Goal: Information Seeking & Learning: Learn about a topic

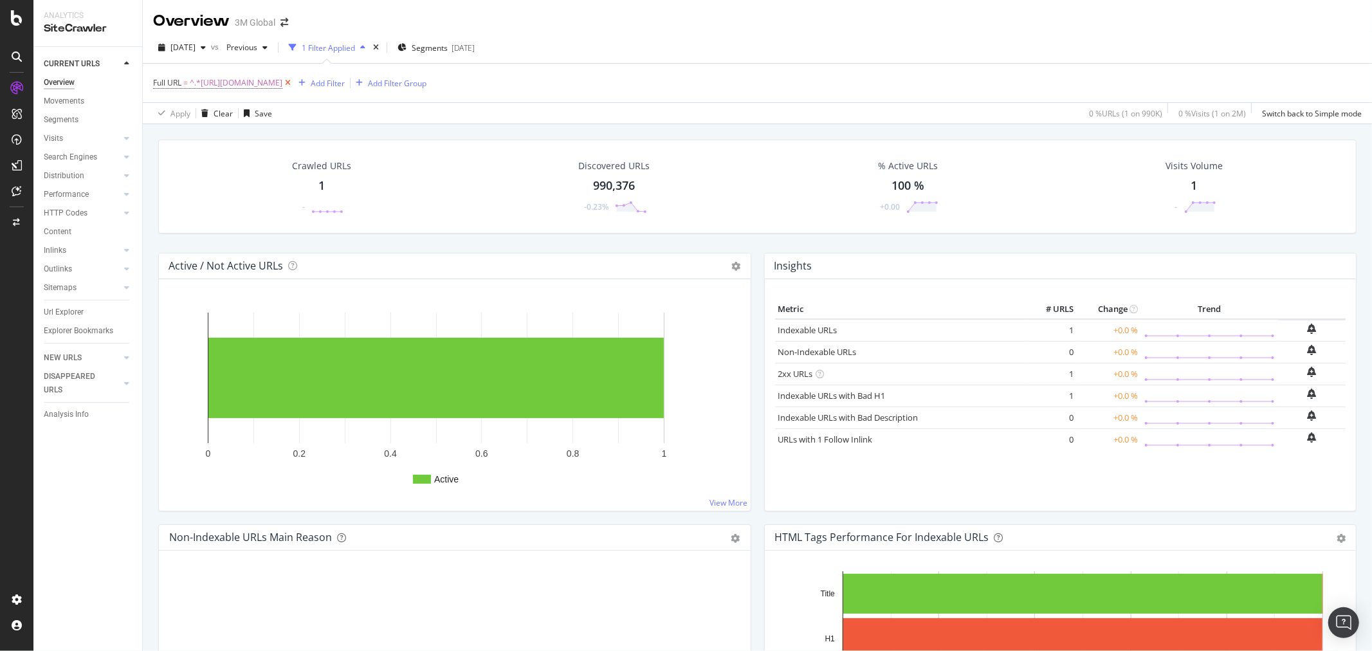
click at [293, 84] on icon at bounding box center [287, 83] width 11 height 13
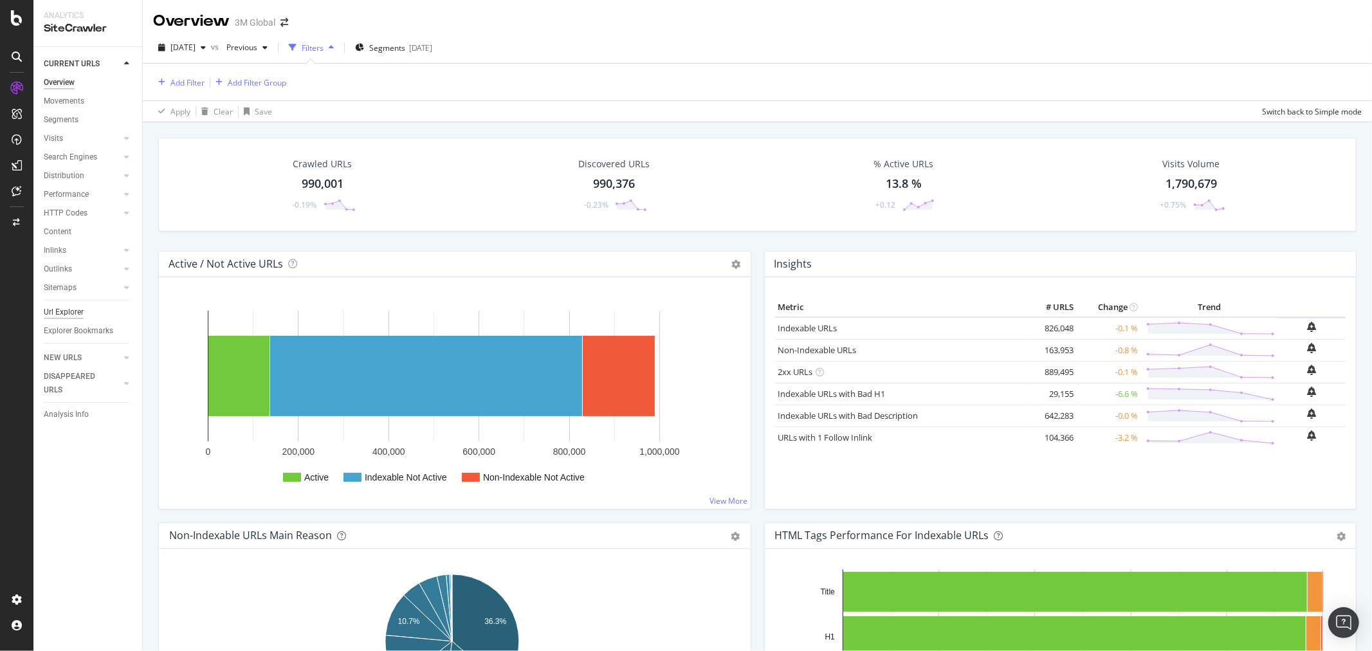
click at [59, 306] on div "Url Explorer" at bounding box center [64, 313] width 40 height 14
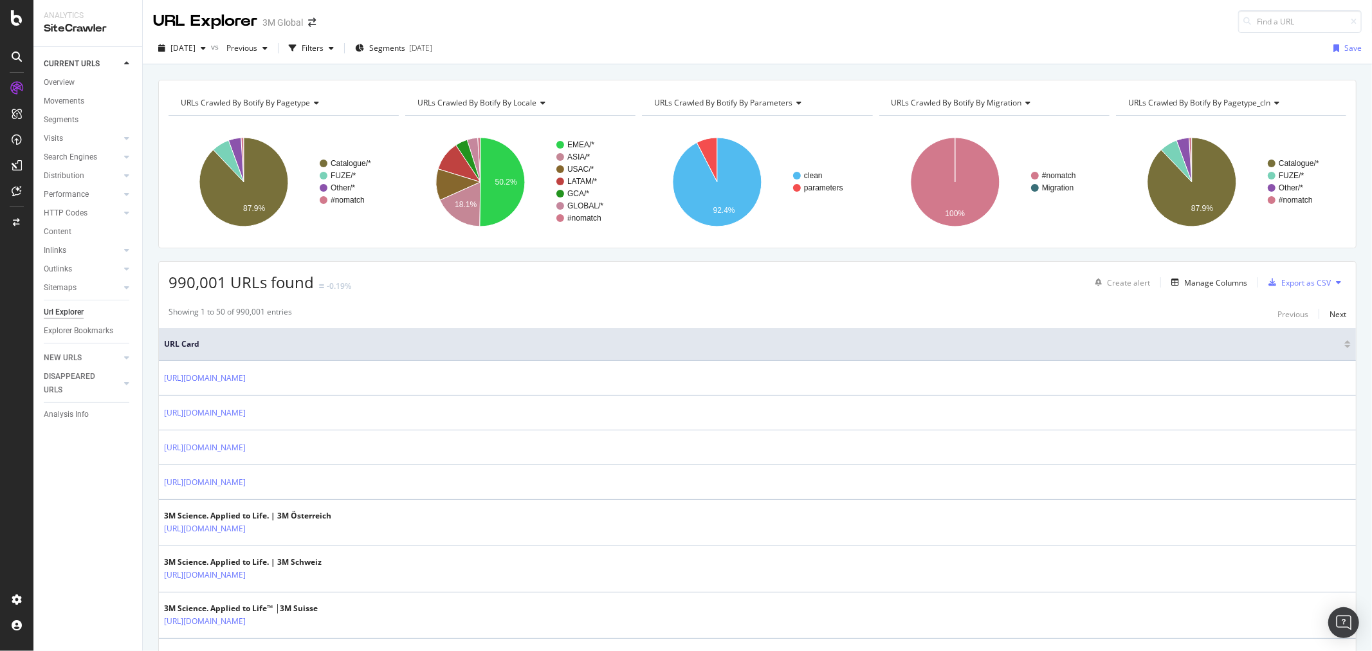
click at [127, 61] on icon at bounding box center [126, 64] width 5 height 8
click at [129, 104] on icon at bounding box center [126, 108] width 5 height 8
click at [69, 97] on div "DISAPPEARED URLS" at bounding box center [76, 108] width 65 height 27
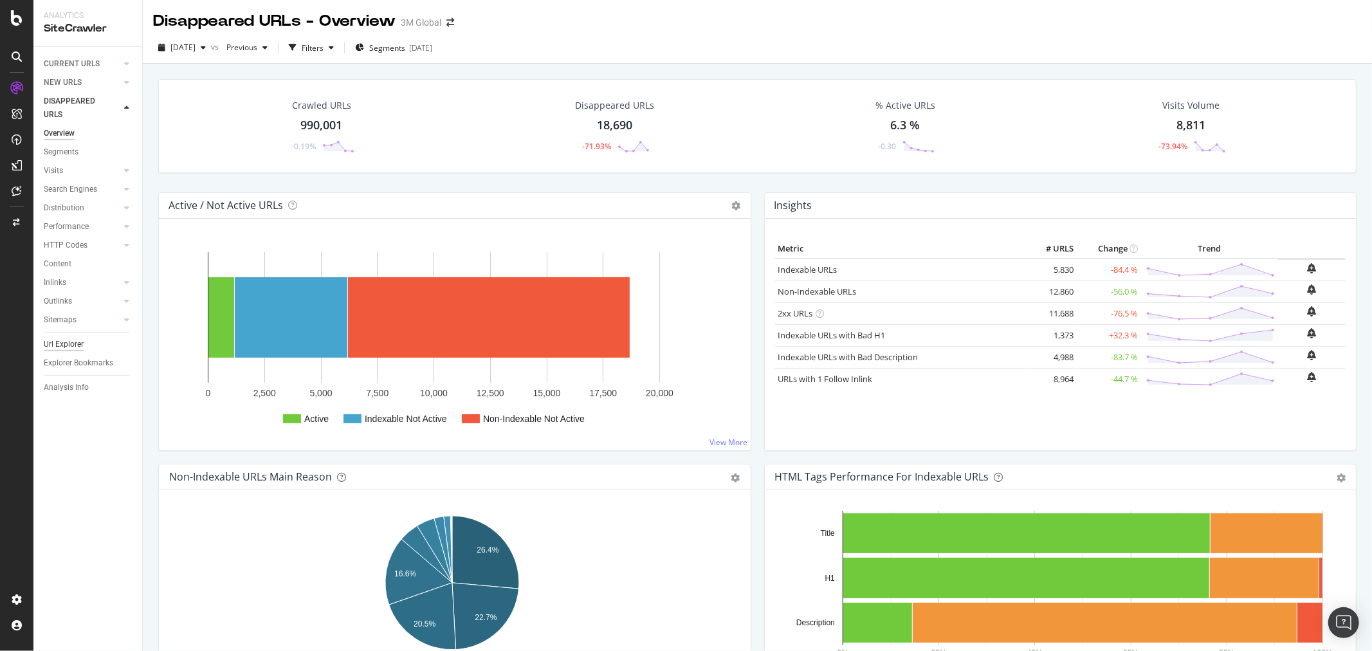
click at [71, 344] on div "Url Explorer" at bounding box center [64, 345] width 40 height 14
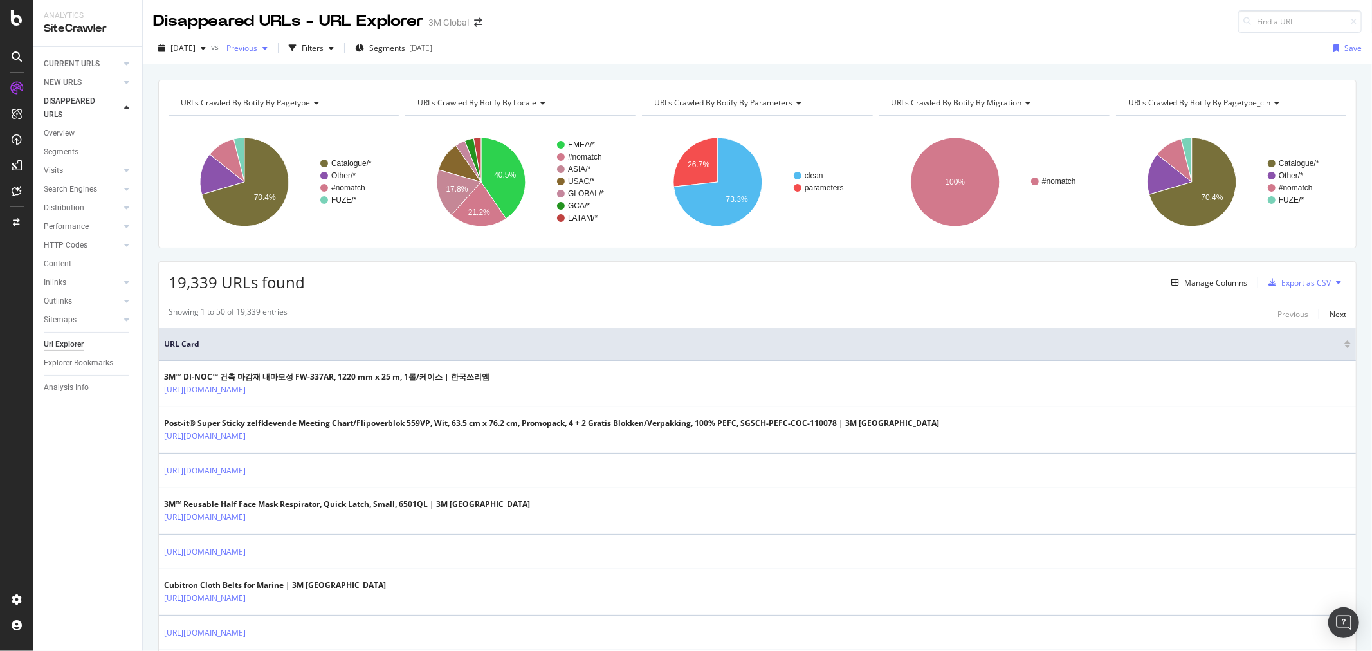
click at [257, 48] on span "Previous" at bounding box center [239, 47] width 36 height 11
click at [286, 143] on div "[DATE]" at bounding box center [284, 142] width 69 height 12
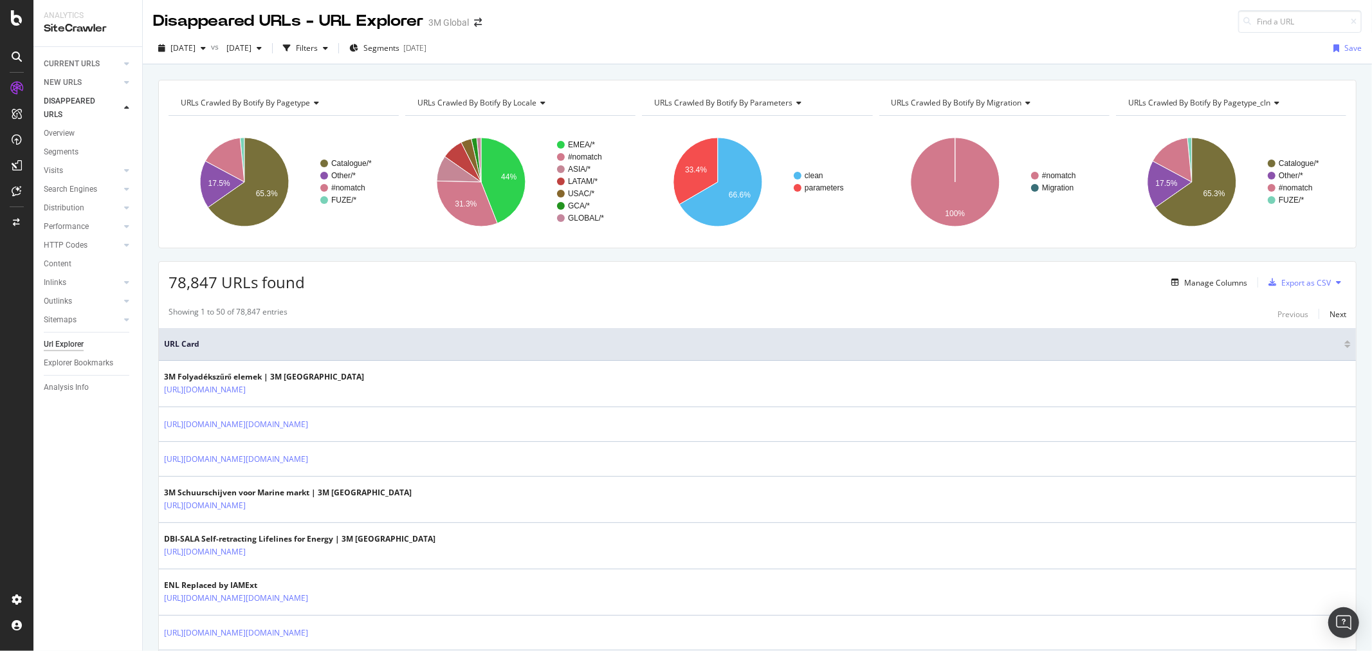
click at [1271, 103] on icon at bounding box center [1275, 103] width 9 height 8
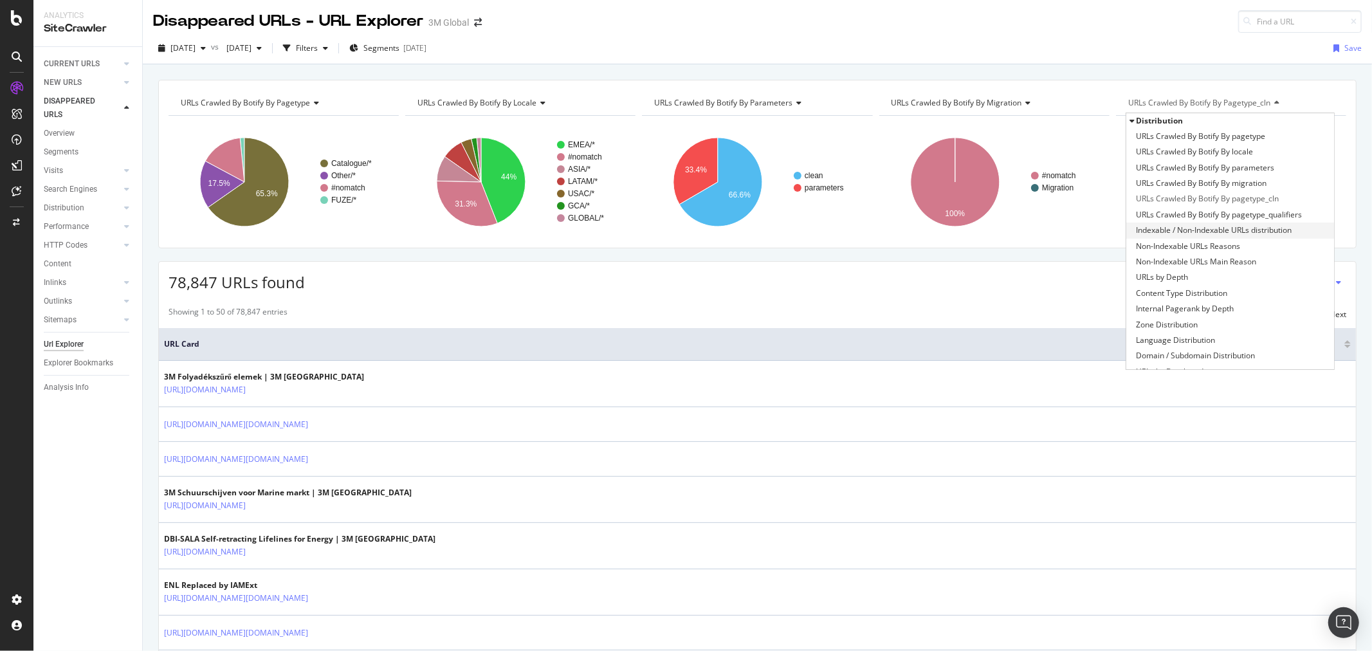
click at [1258, 230] on span "Indexable / Non-Indexable URLs distribution" at bounding box center [1214, 230] width 156 height 13
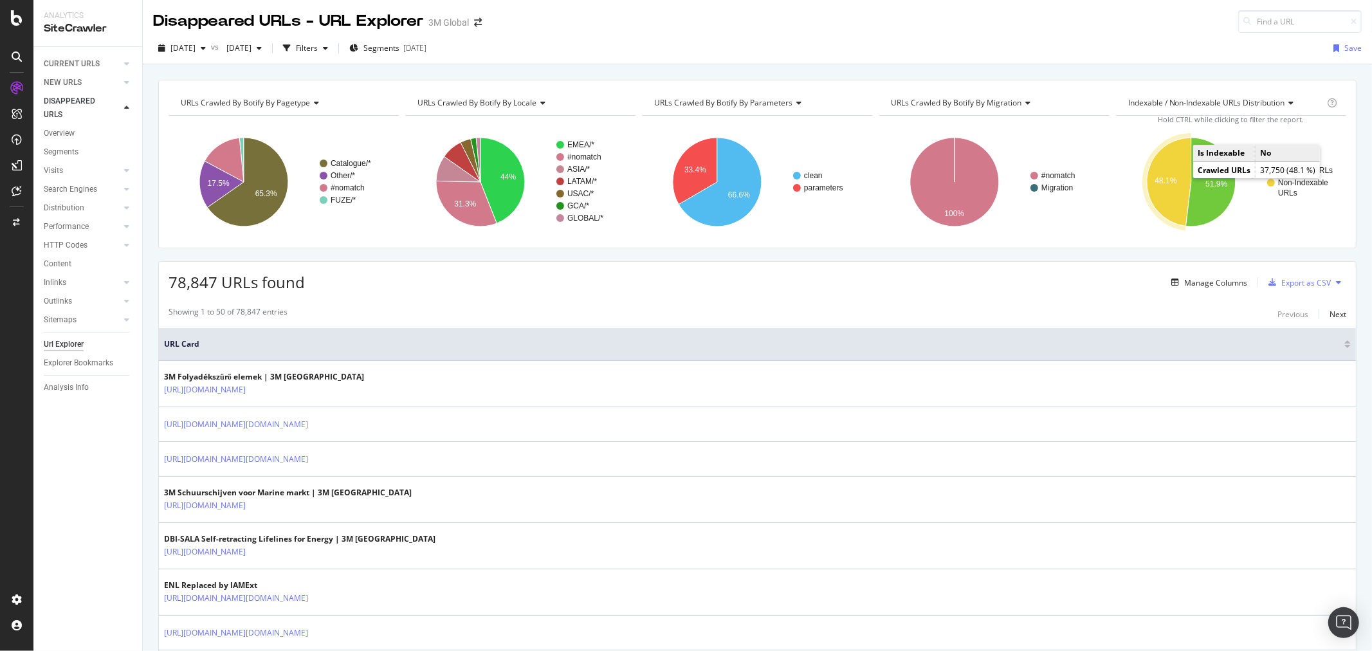
click at [1164, 177] on text "48.1%" at bounding box center [1166, 180] width 22 height 9
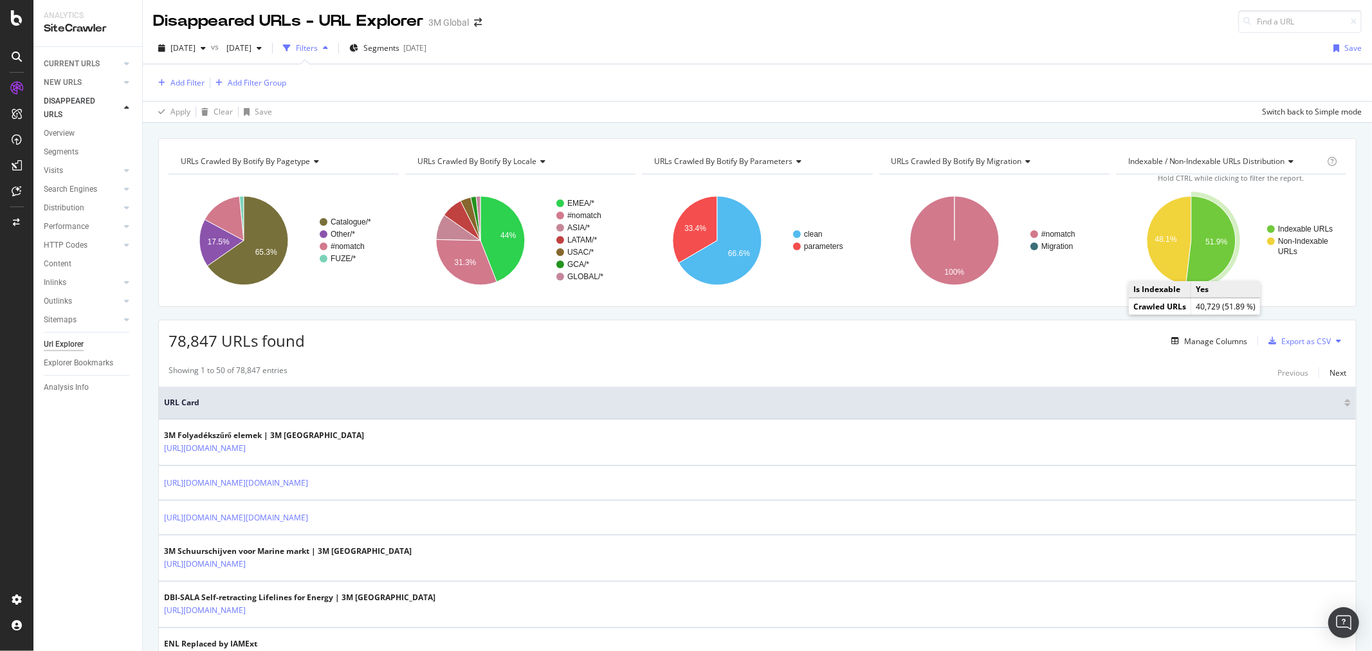
drag, startPoint x: 1210, startPoint y: 270, endPoint x: 1206, endPoint y: 262, distance: 9.5
click at [1206, 262] on icon "A chart." at bounding box center [1211, 240] width 50 height 89
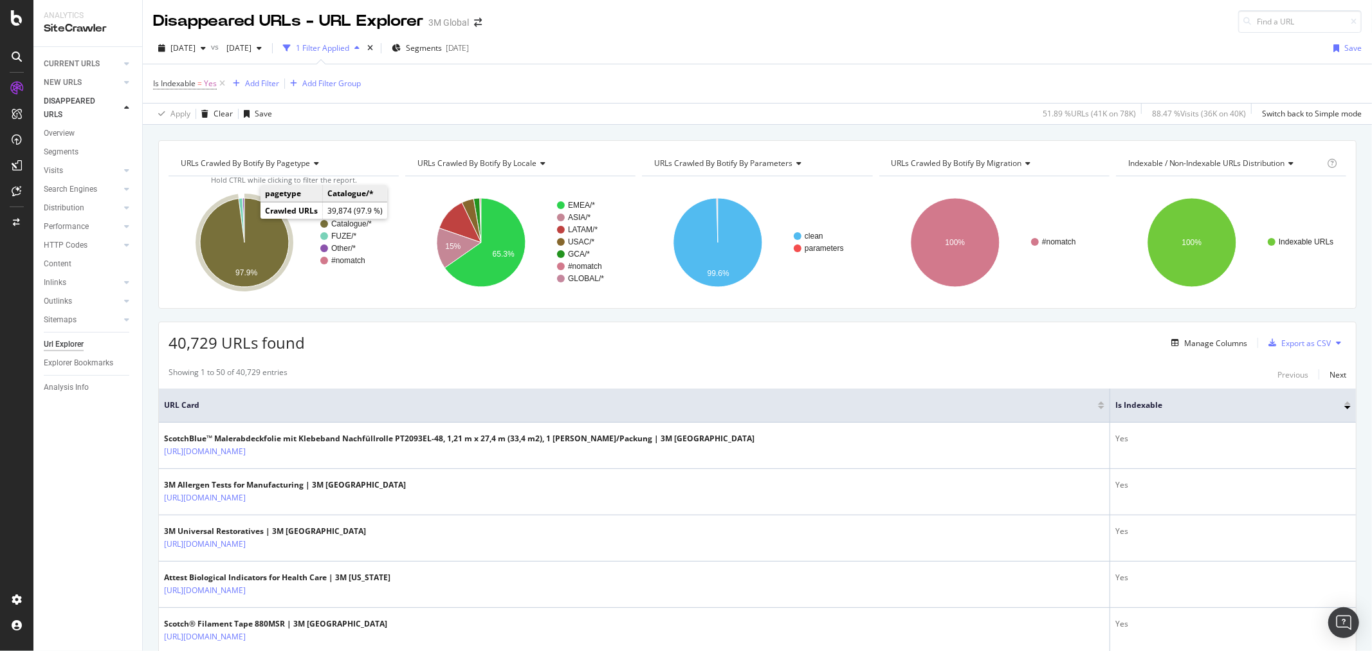
click at [264, 238] on icon "A chart." at bounding box center [244, 242] width 89 height 89
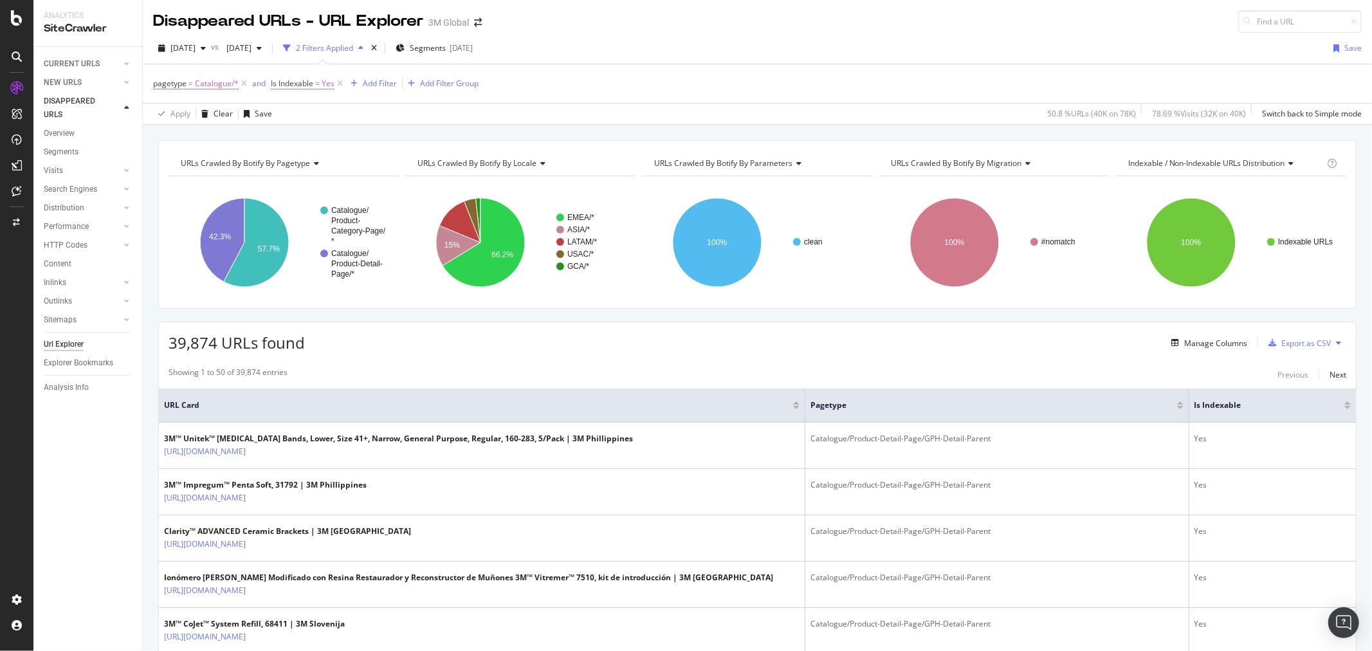
click at [1022, 160] on icon at bounding box center [1026, 164] width 9 height 8
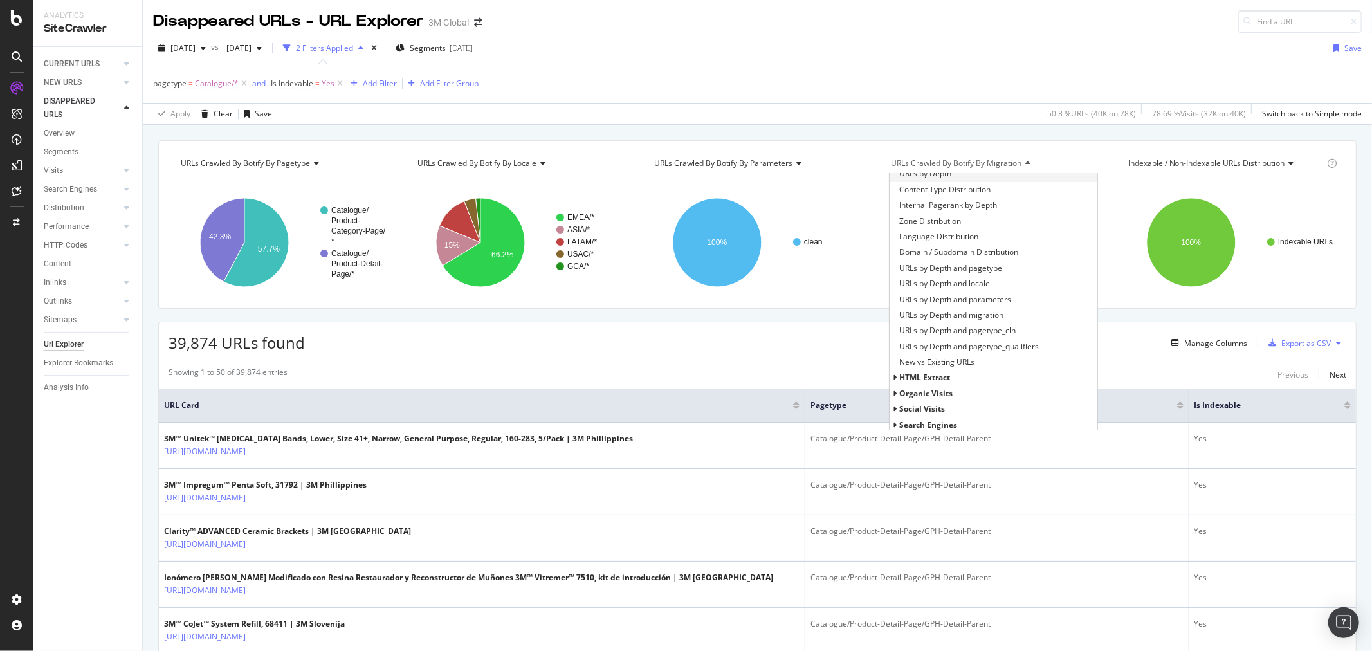
scroll to position [277, 0]
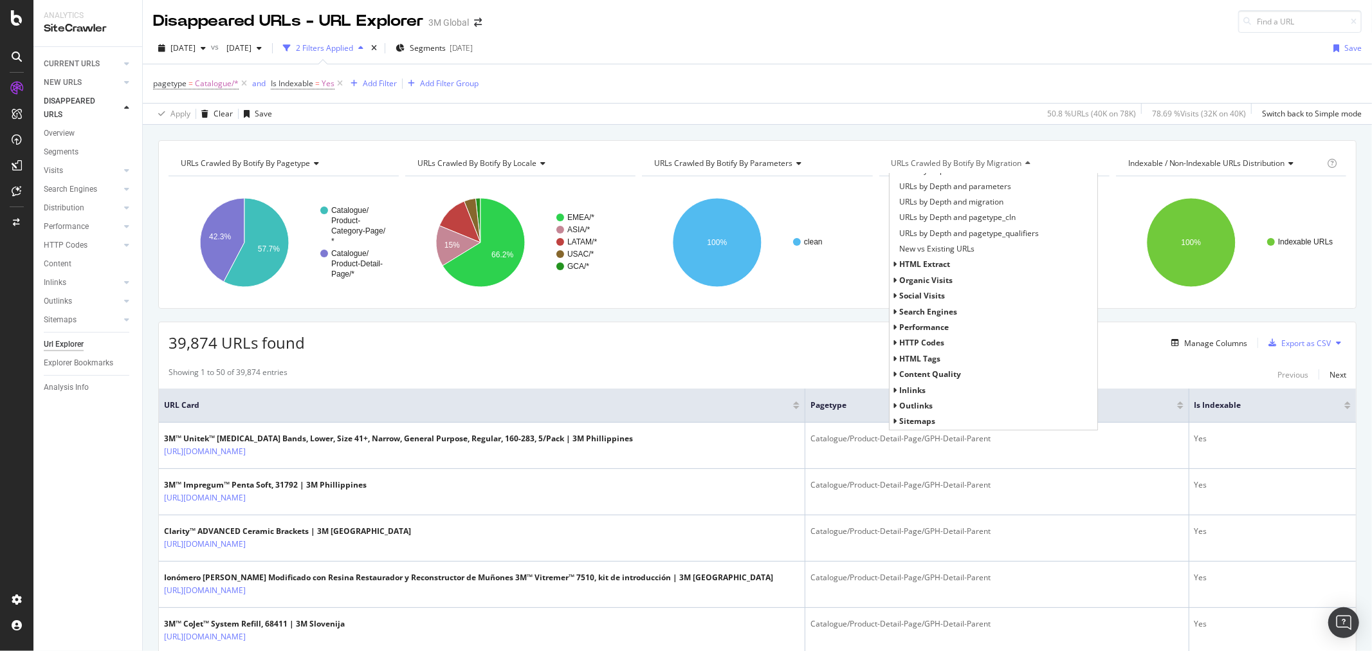
click at [893, 262] on icon at bounding box center [895, 265] width 5 height 8
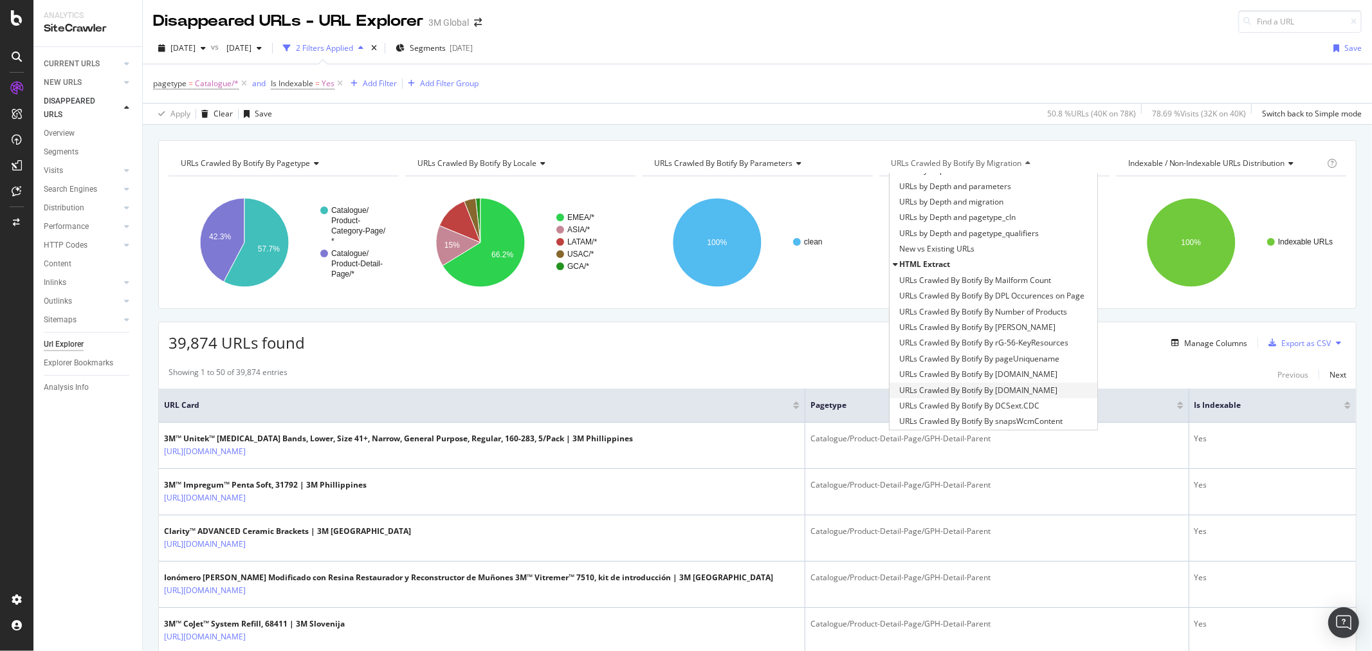
click at [1032, 389] on span "URLs Crawled By Botify By [DOMAIN_NAME]" at bounding box center [978, 390] width 158 height 13
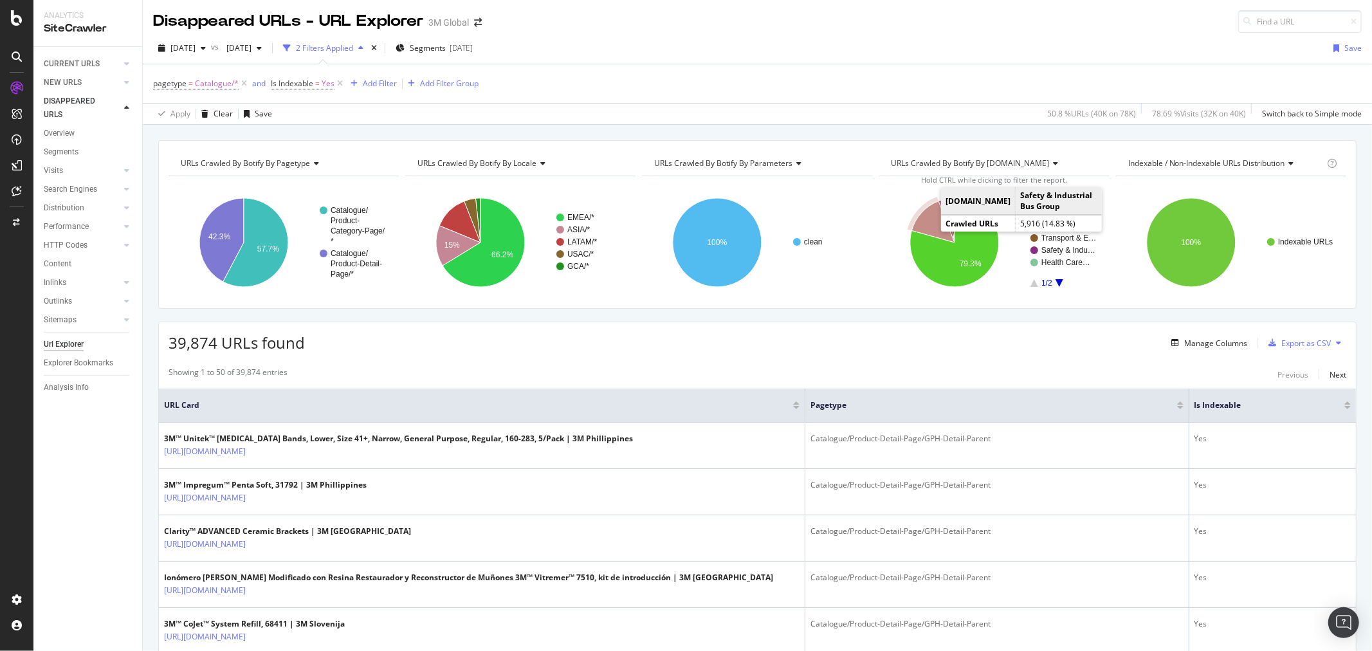
click at [917, 219] on icon "A chart." at bounding box center [933, 221] width 42 height 41
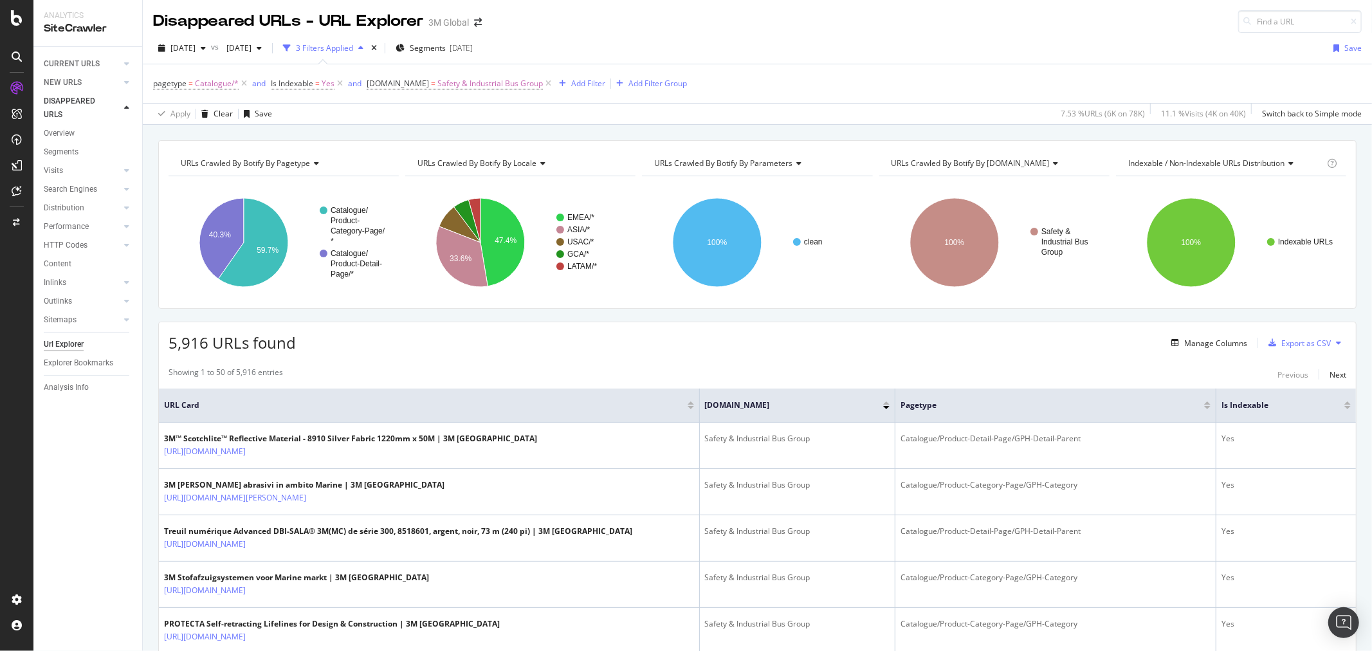
click at [537, 165] on icon at bounding box center [541, 164] width 9 height 8
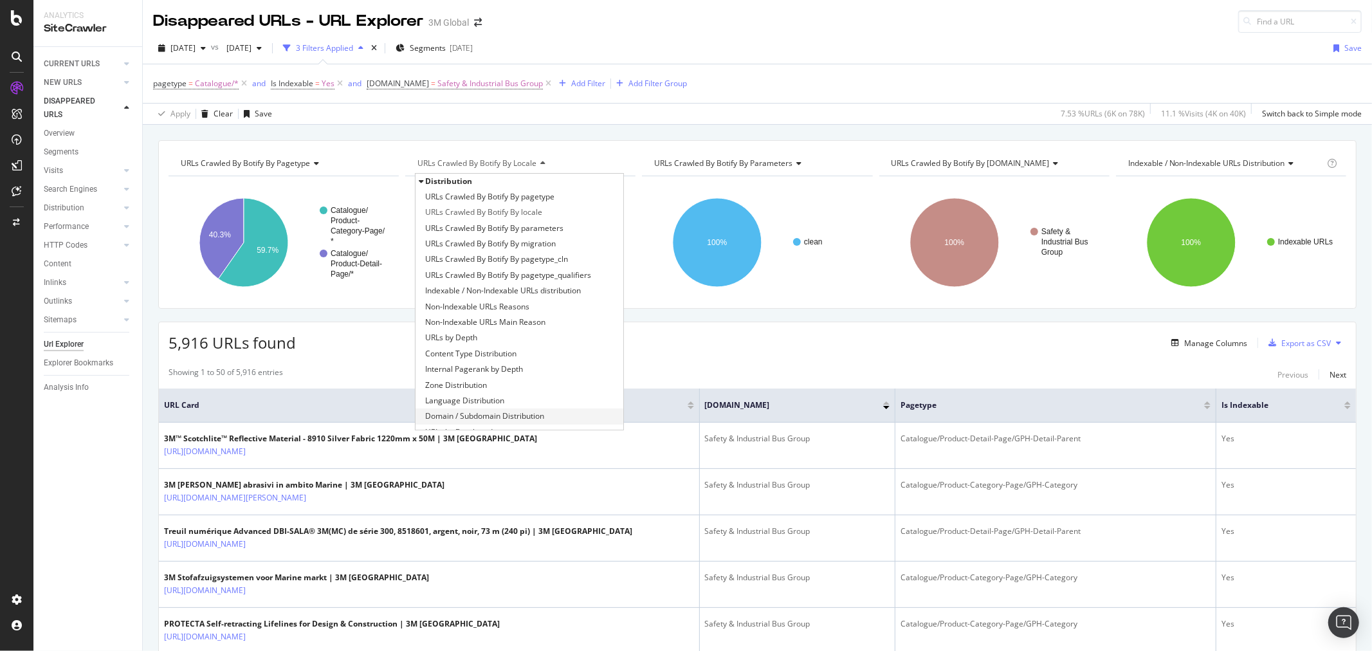
click at [528, 414] on span "Domain / Subdomain Distribution" at bounding box center [484, 416] width 119 height 13
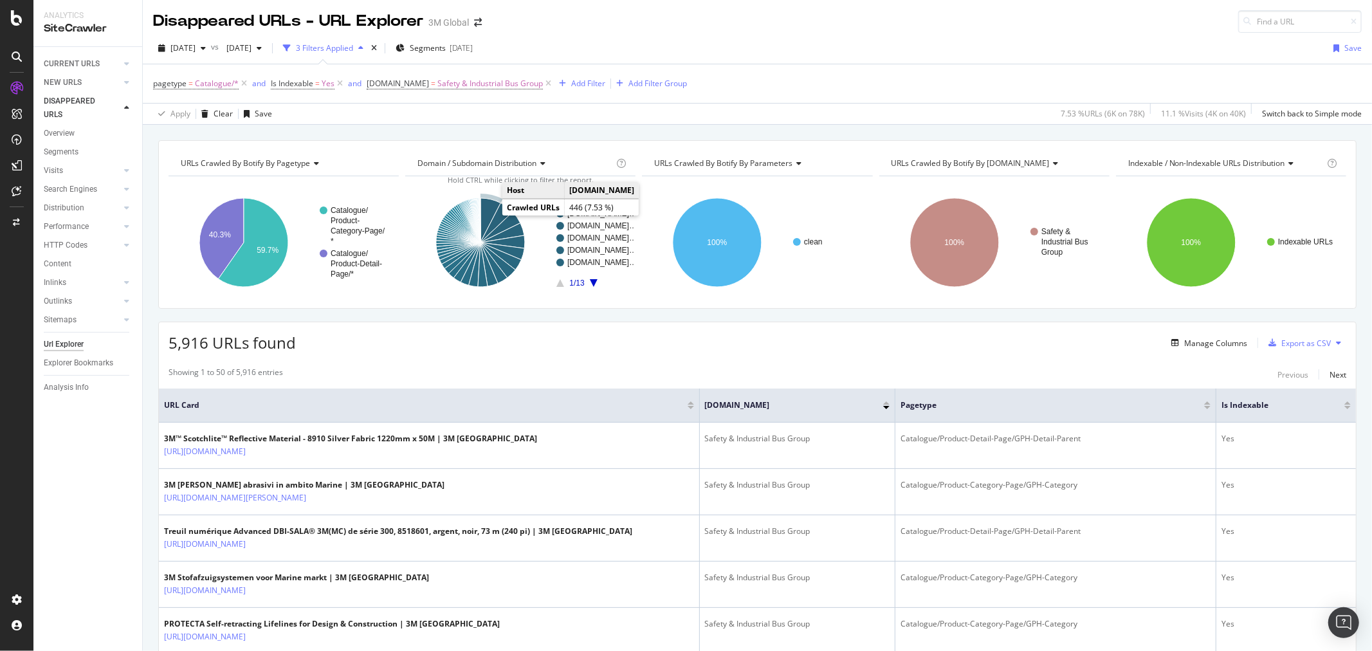
click at [488, 209] on icon "A chart." at bounding box center [491, 220] width 20 height 44
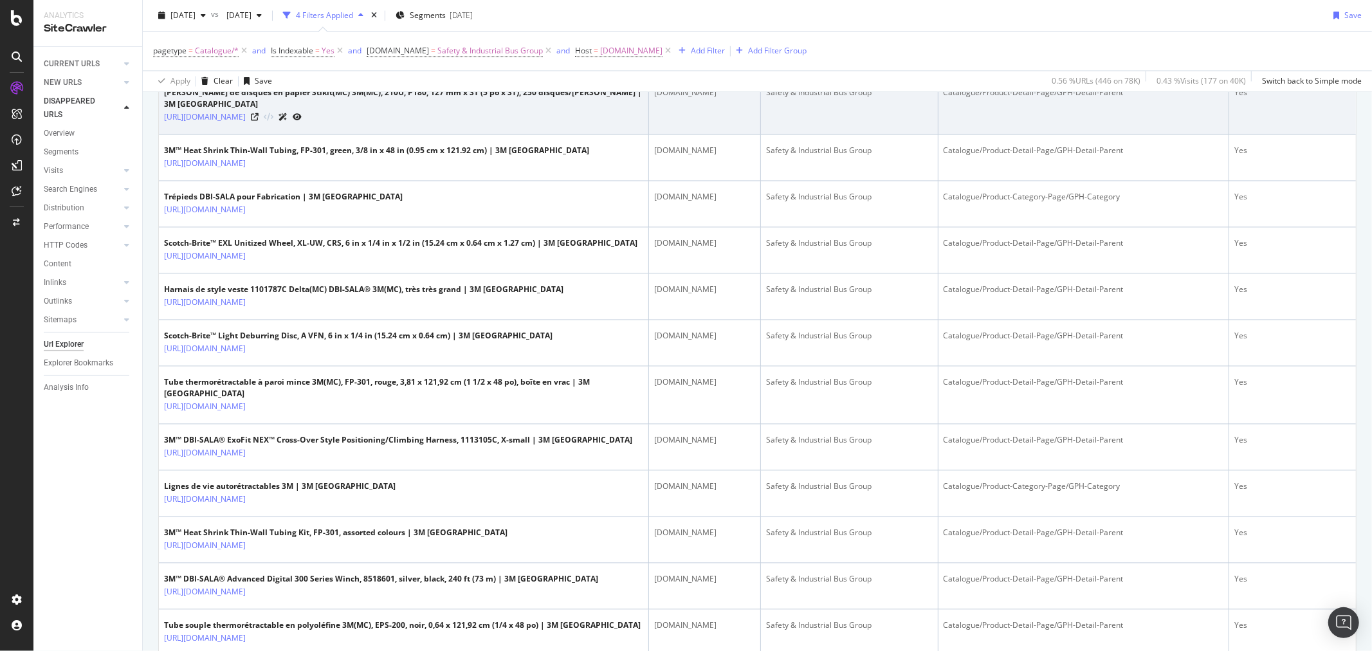
scroll to position [2073, 0]
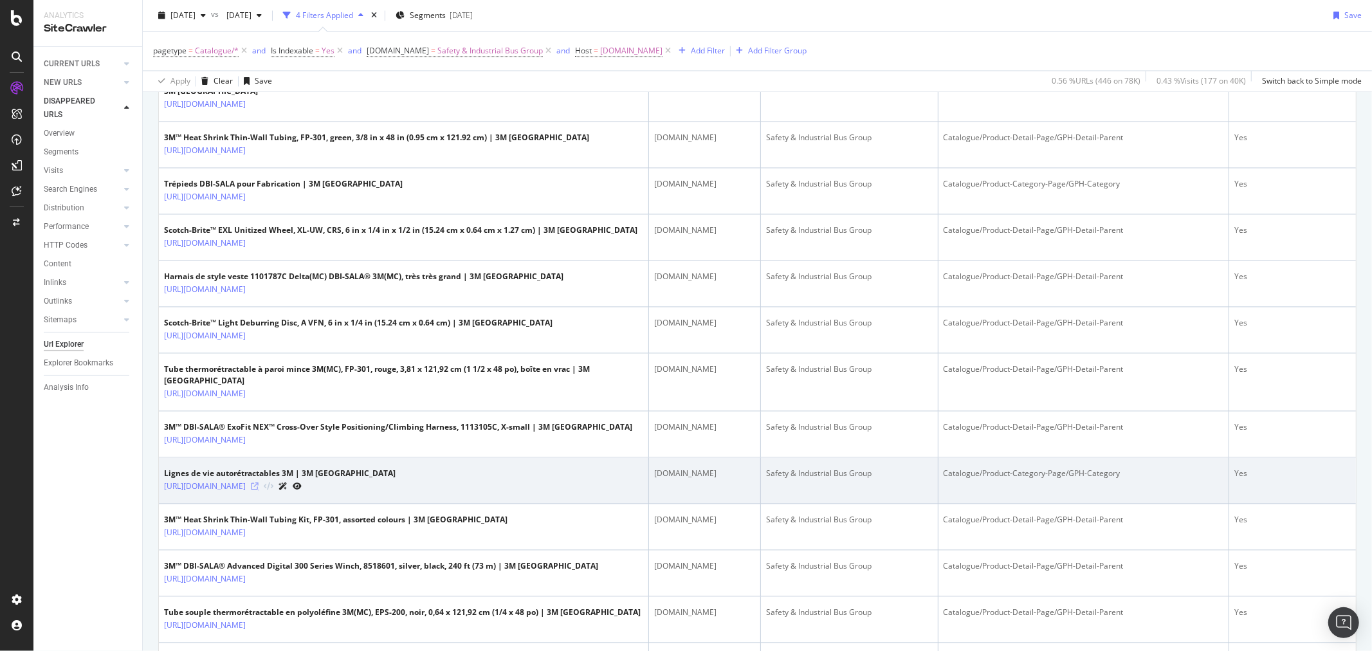
click at [259, 482] on icon at bounding box center [255, 486] width 8 height 8
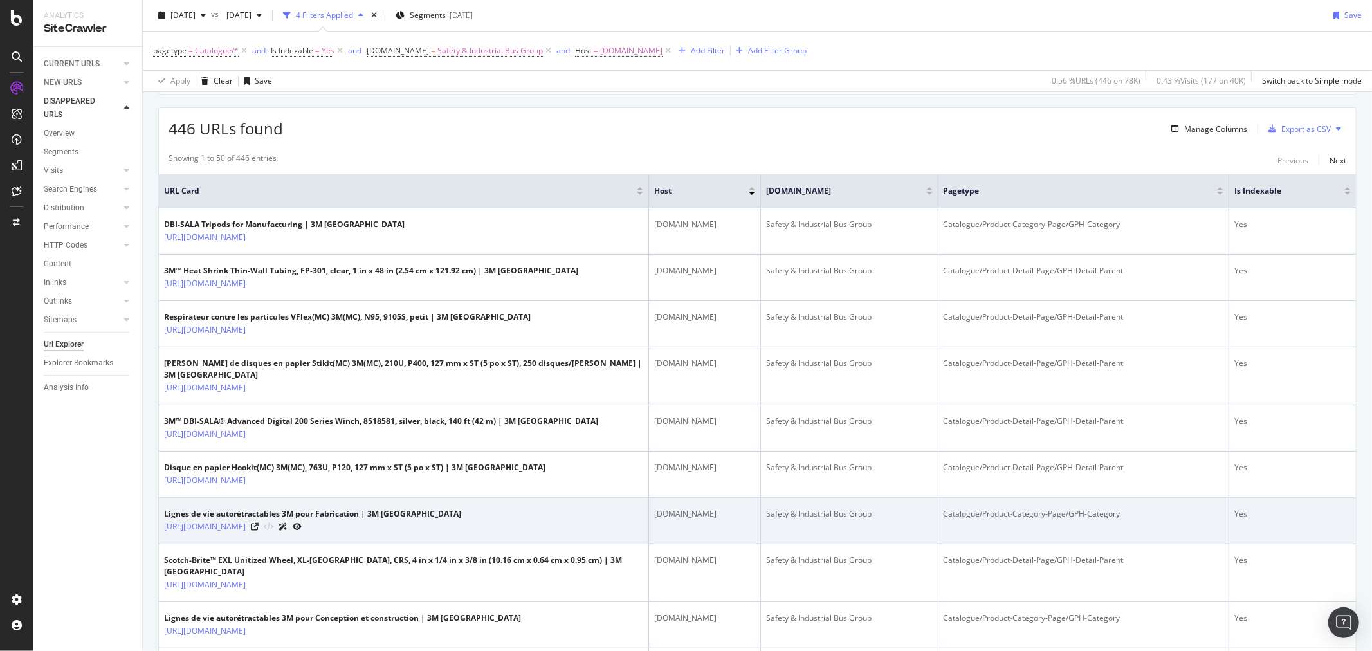
scroll to position [0, 0]
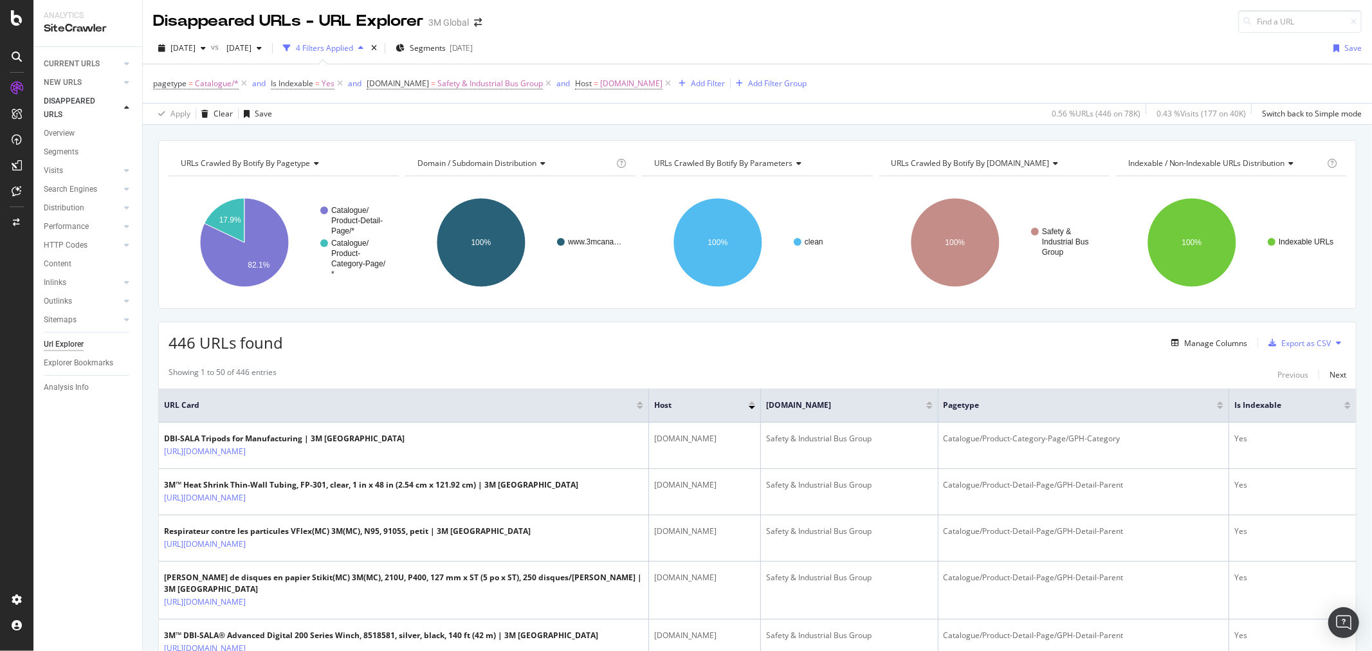
click at [1336, 344] on icon at bounding box center [1338, 343] width 5 height 8
click at [1014, 374] on div "Showing 1 to 50 of 446 entries Previous Next" at bounding box center [757, 374] width 1197 height 15
click at [881, 126] on div "URLs Crawled By Botify By pagetype Chart (by Value) Table Expand Export as CSV …" at bounding box center [757, 140] width 1229 height 31
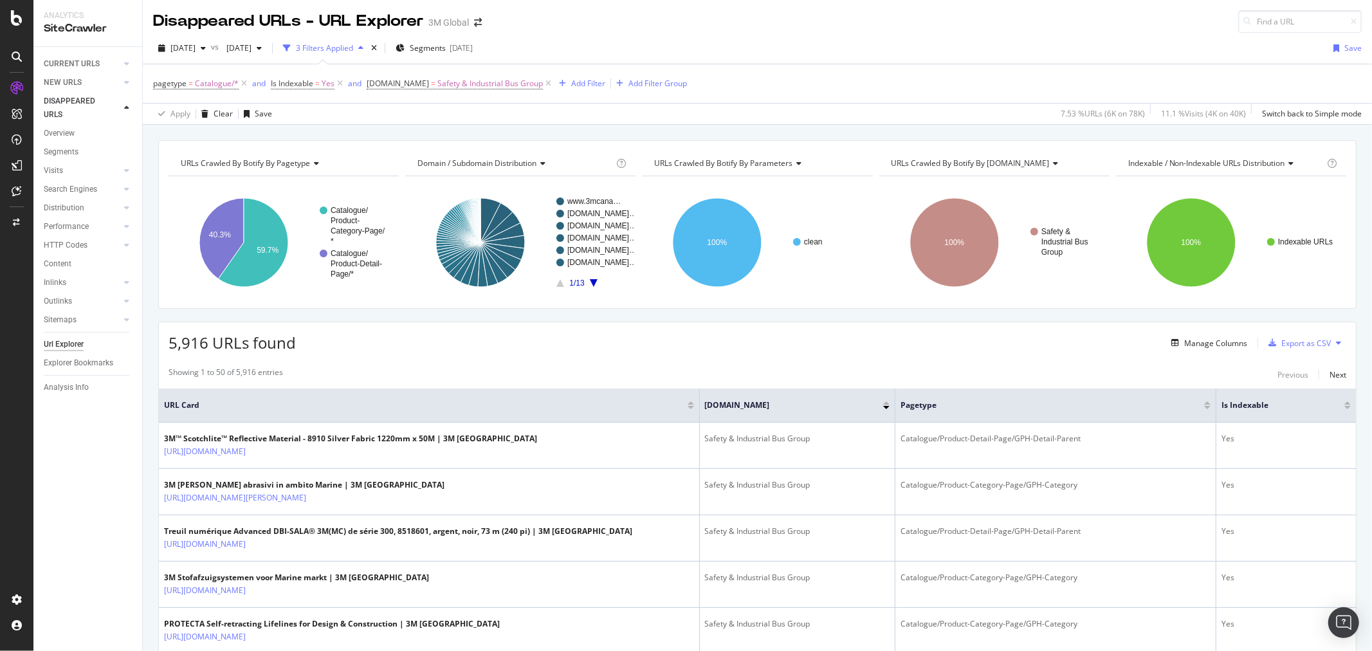
click at [786, 163] on span "URLs Crawled By Botify By parameters" at bounding box center [723, 163] width 138 height 11
click at [787, 101] on div "pagetype = Catalogue/* and Is Indexable = Yes and [DOMAIN_NAME] = Safety & Indu…" at bounding box center [757, 83] width 1209 height 39
